Goal: Task Accomplishment & Management: Manage account settings

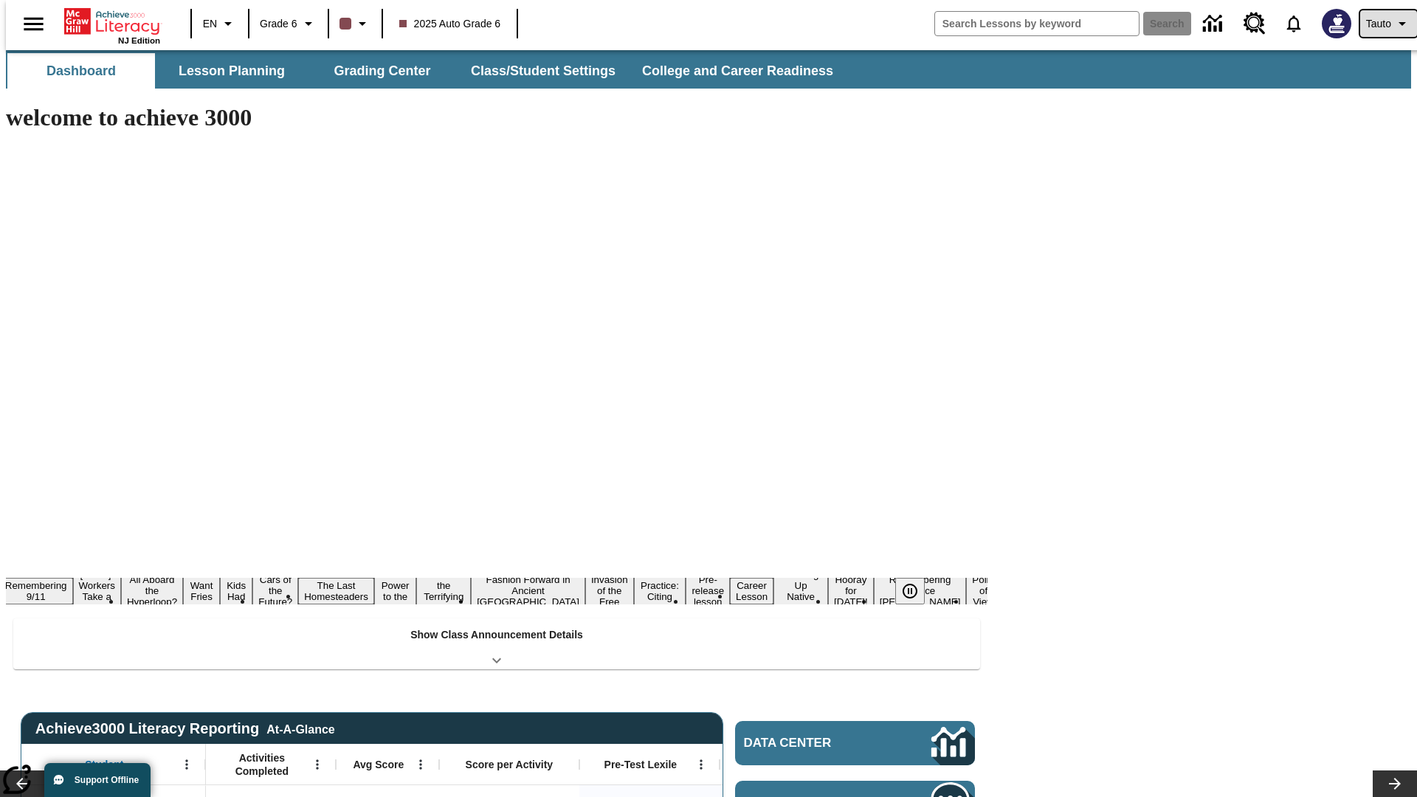
click at [1381, 24] on span "Tauto" at bounding box center [1379, 24] width 25 height 16
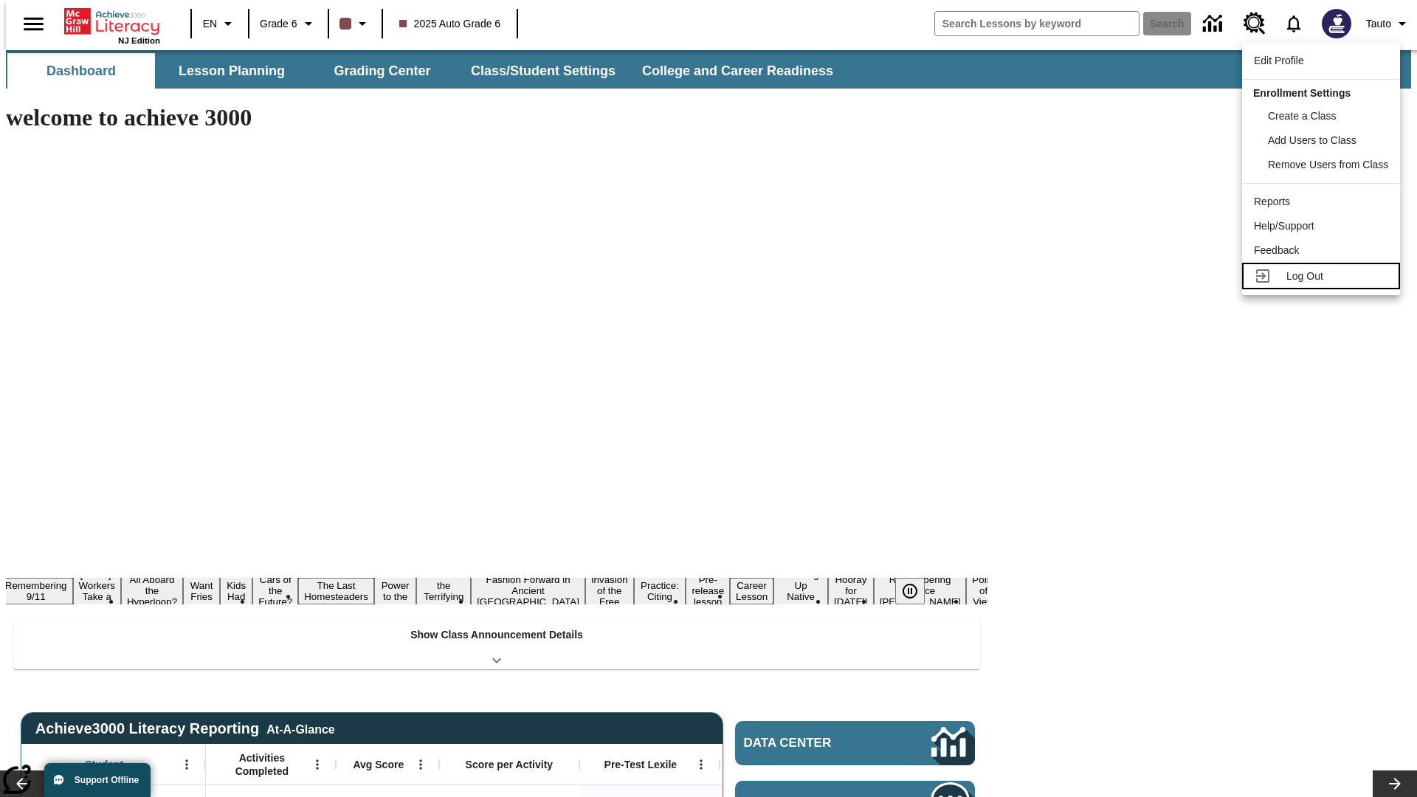
click at [1324, 276] on span "Log Out" at bounding box center [1305, 276] width 37 height 12
